Goal: Information Seeking & Learning: Learn about a topic

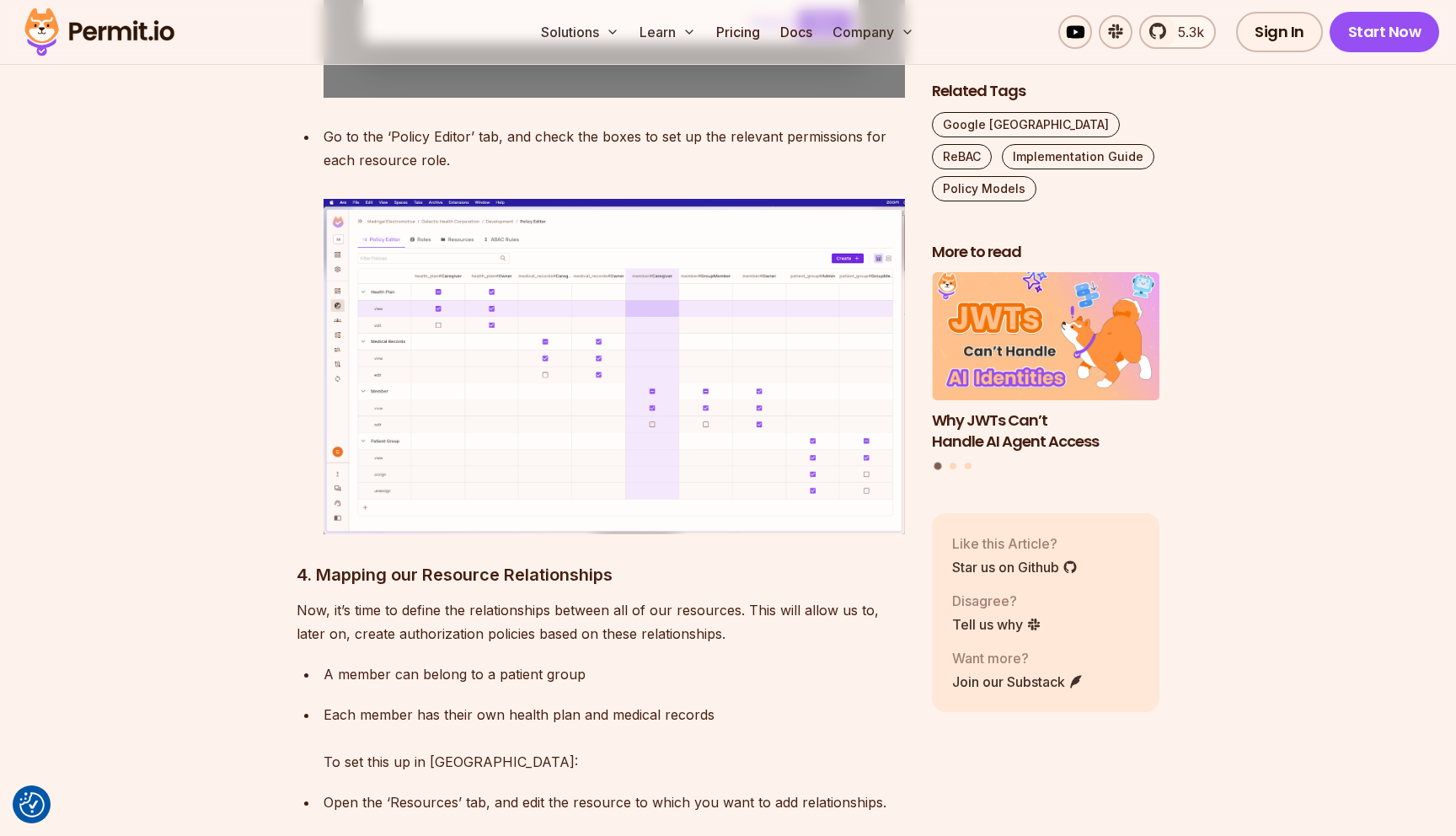
scroll to position [7762, 0]
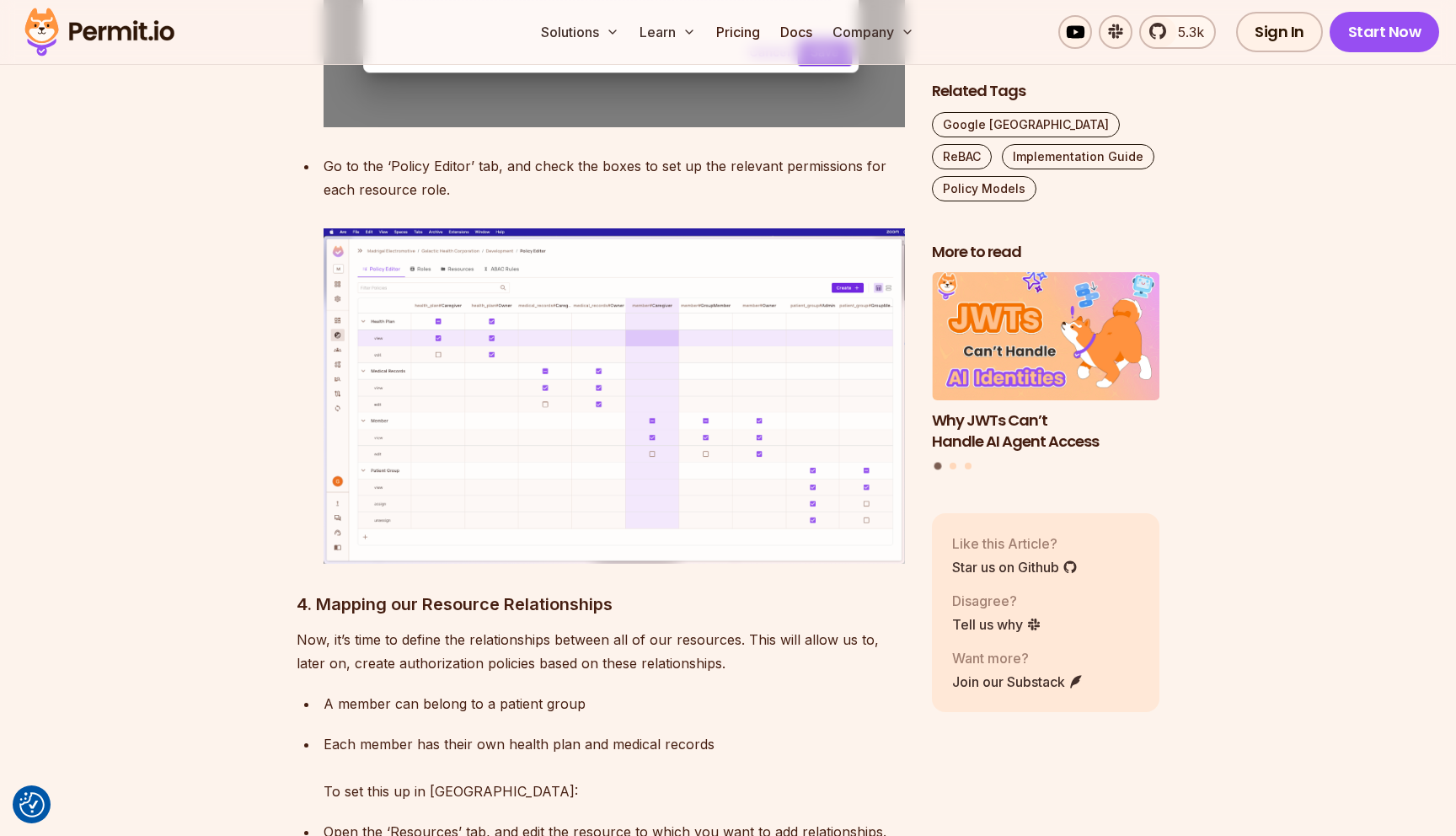
click at [637, 334] on img at bounding box center [613, 396] width 581 height 335
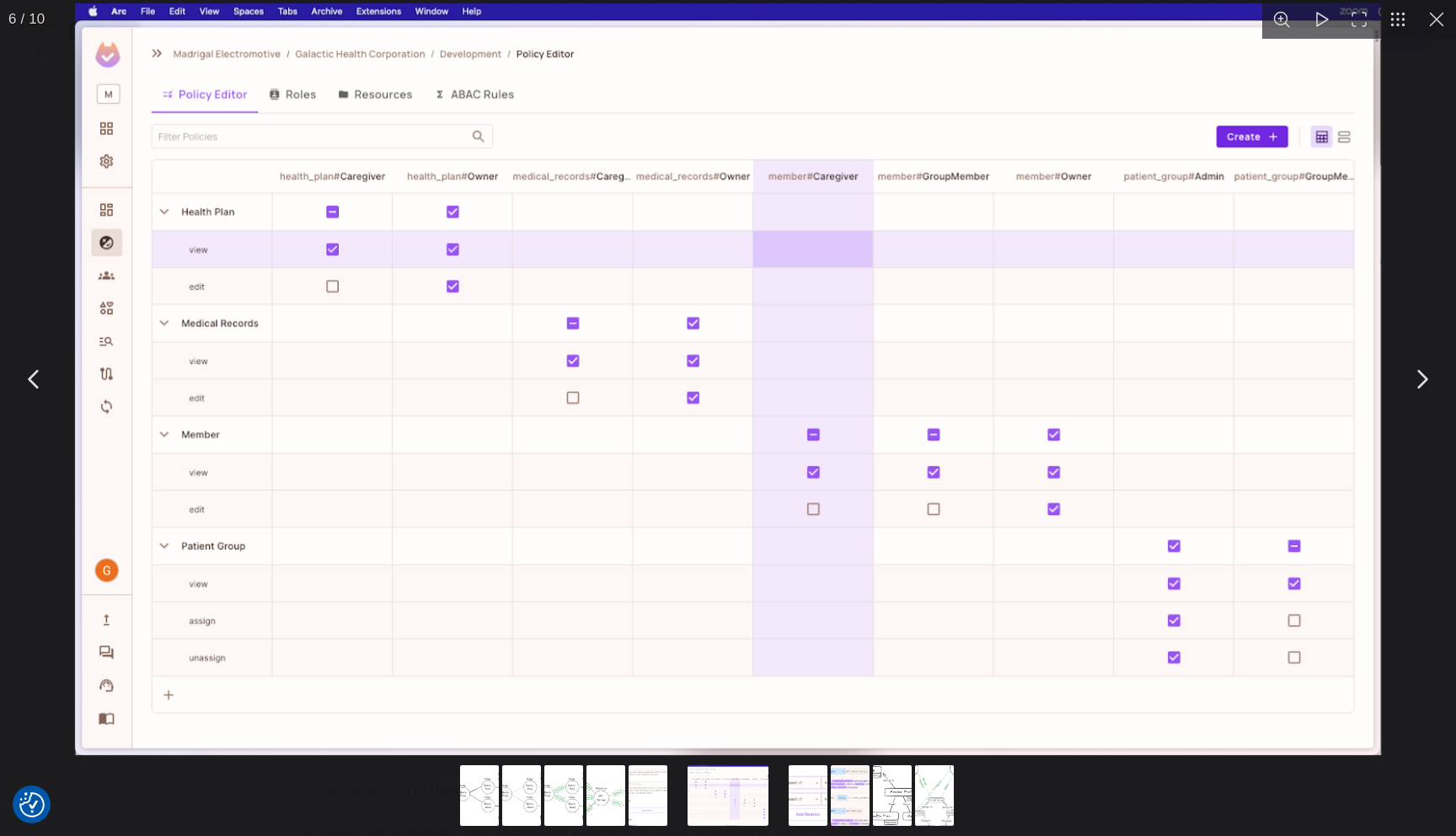
click at [637, 334] on img "You can close this modal content with the ESC key" at bounding box center [728, 379] width 1306 height 752
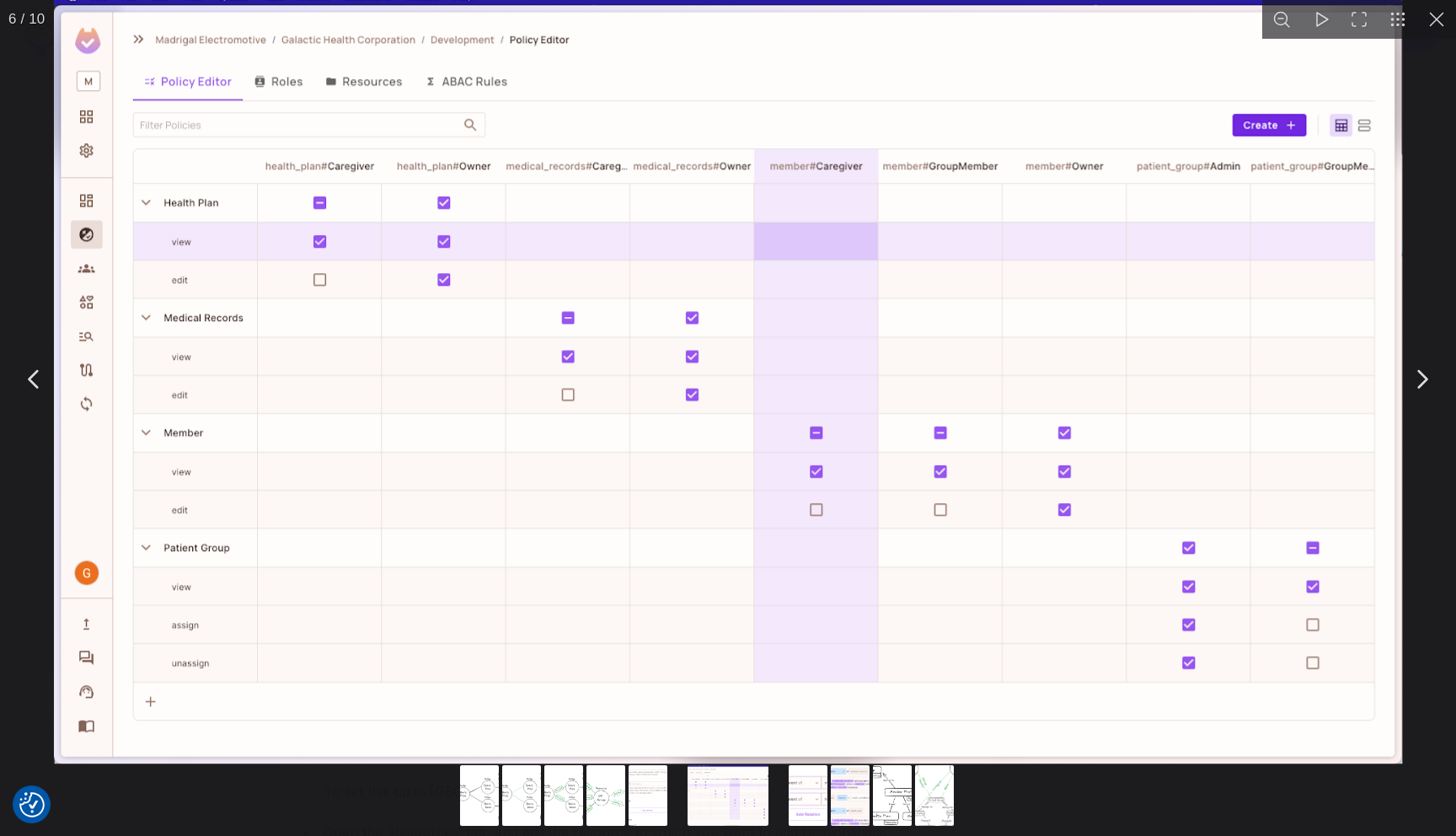
click at [702, 337] on img "You can close this modal content with the ESC key" at bounding box center [728, 375] width 1348 height 776
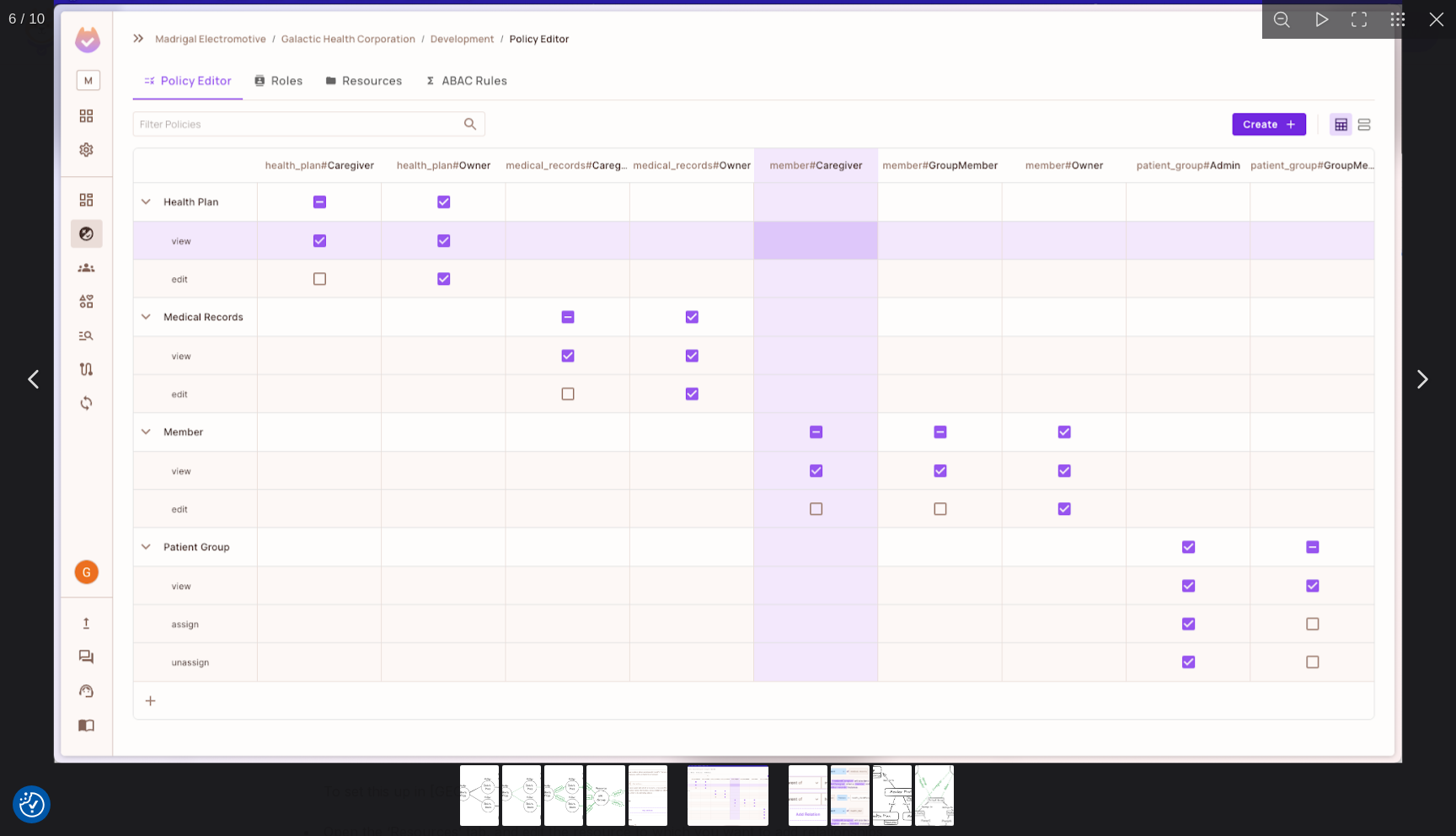
click at [803, 795] on button "Go to slide #7" at bounding box center [808, 795] width 81 height 61
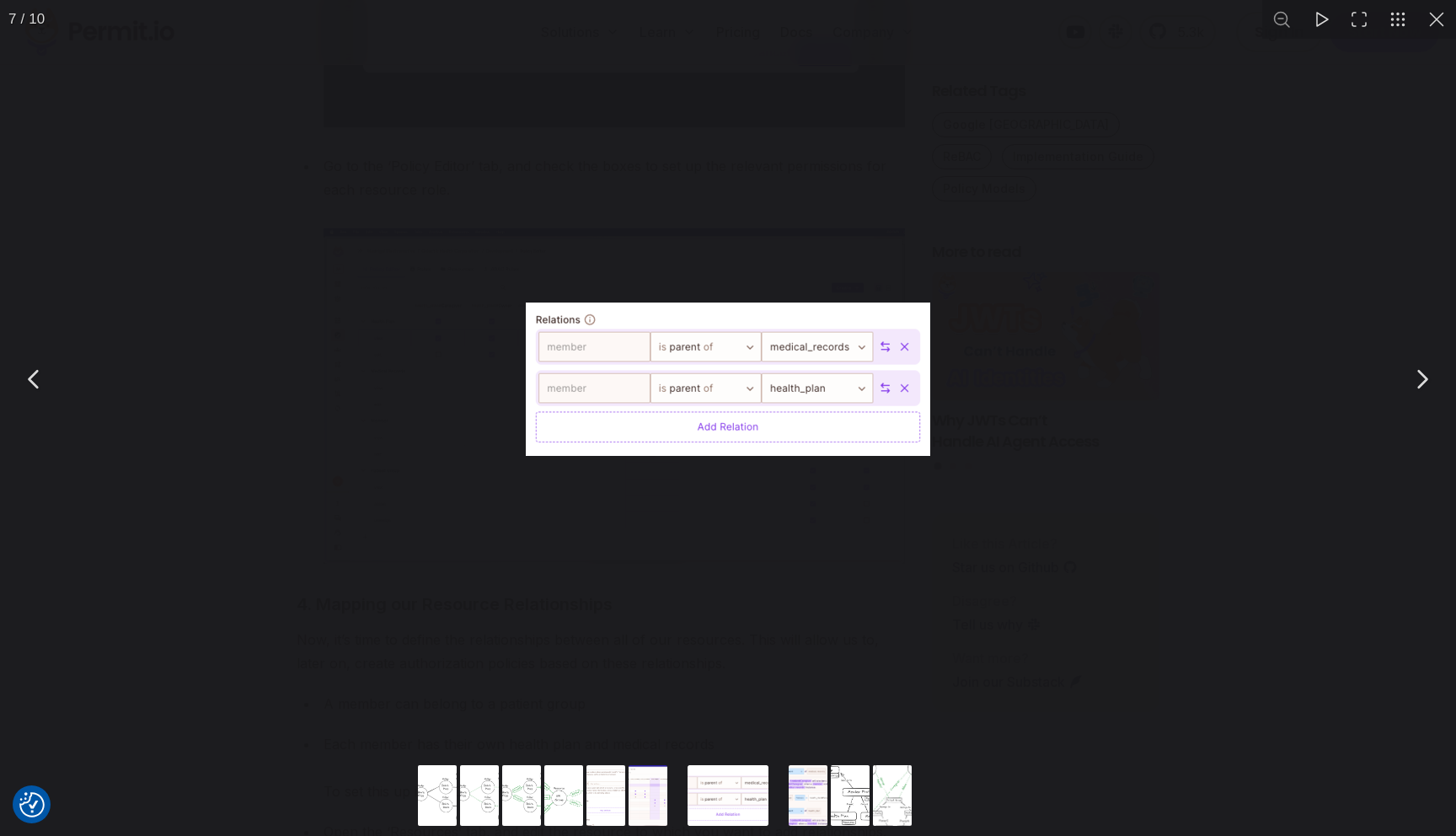
click at [803, 795] on button "Go to slide #8" at bounding box center [808, 795] width 81 height 61
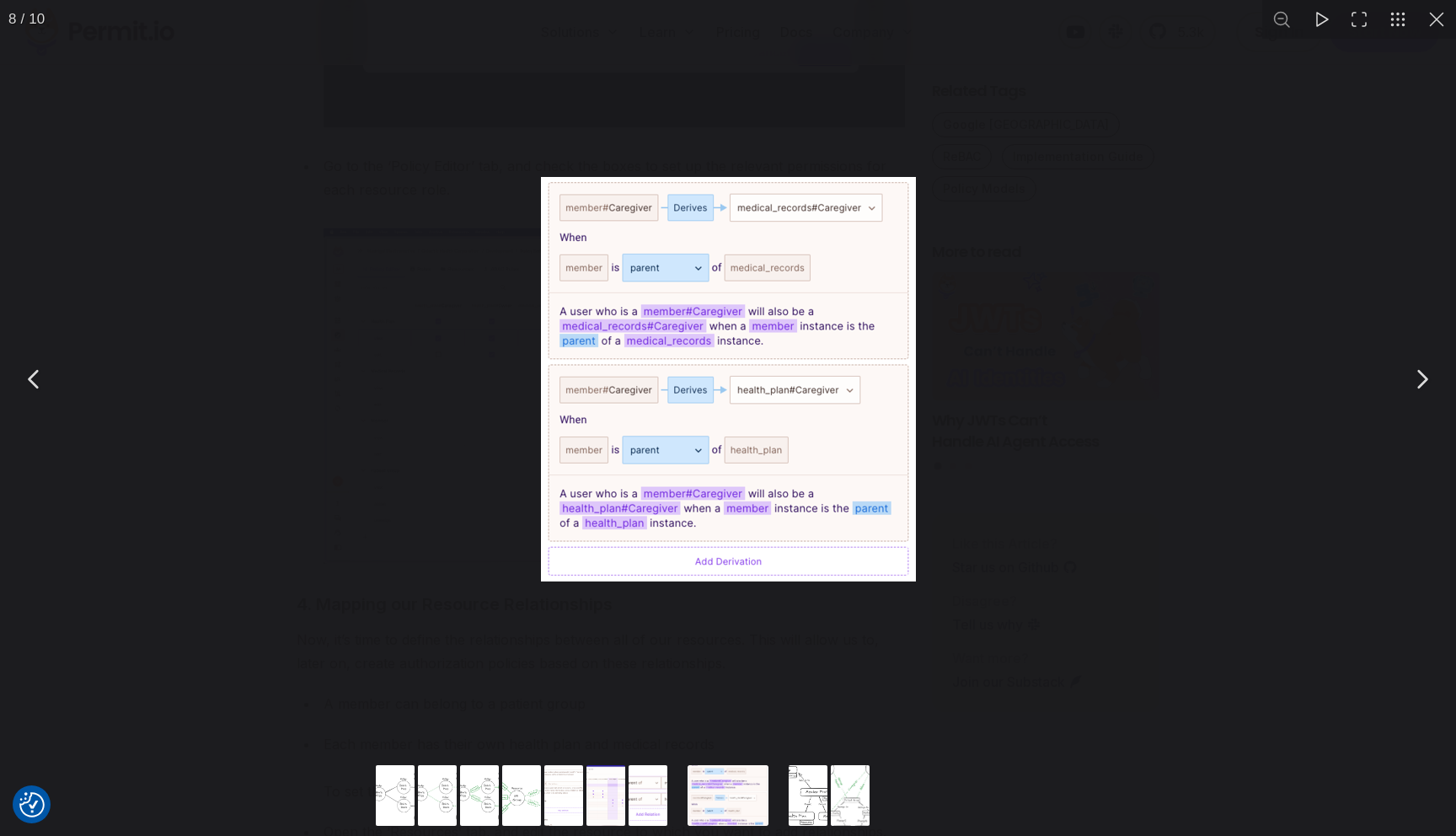
click at [1428, 15] on button "You can close this modal content with the ESC key" at bounding box center [1436, 20] width 39 height 39
